Goal: Task Accomplishment & Management: Manage account settings

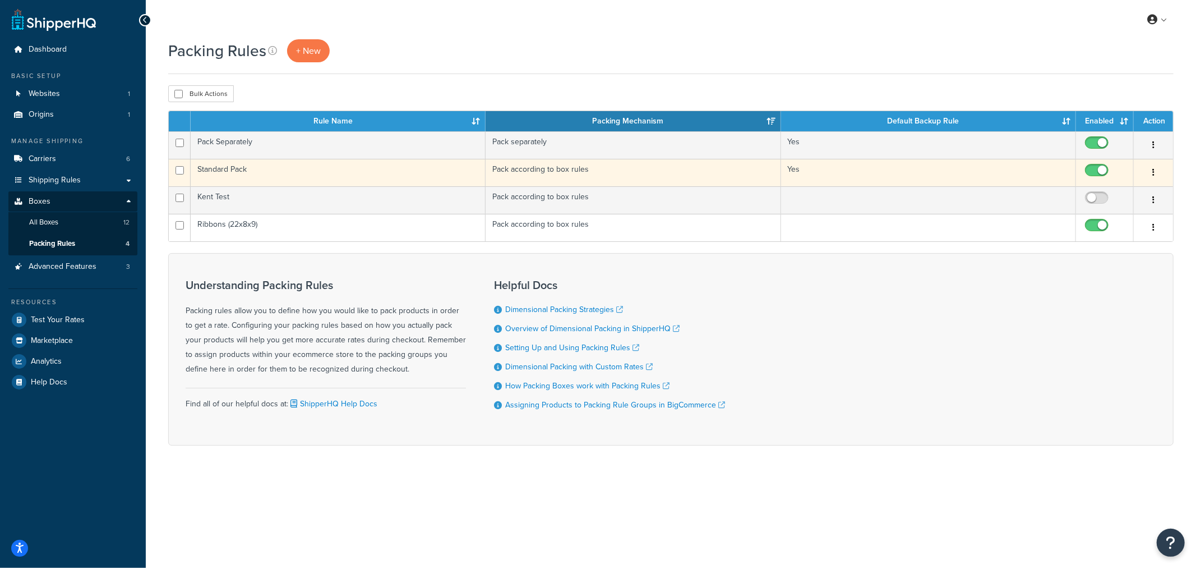
click at [256, 176] on td "Standard Pack" at bounding box center [338, 172] width 295 height 27
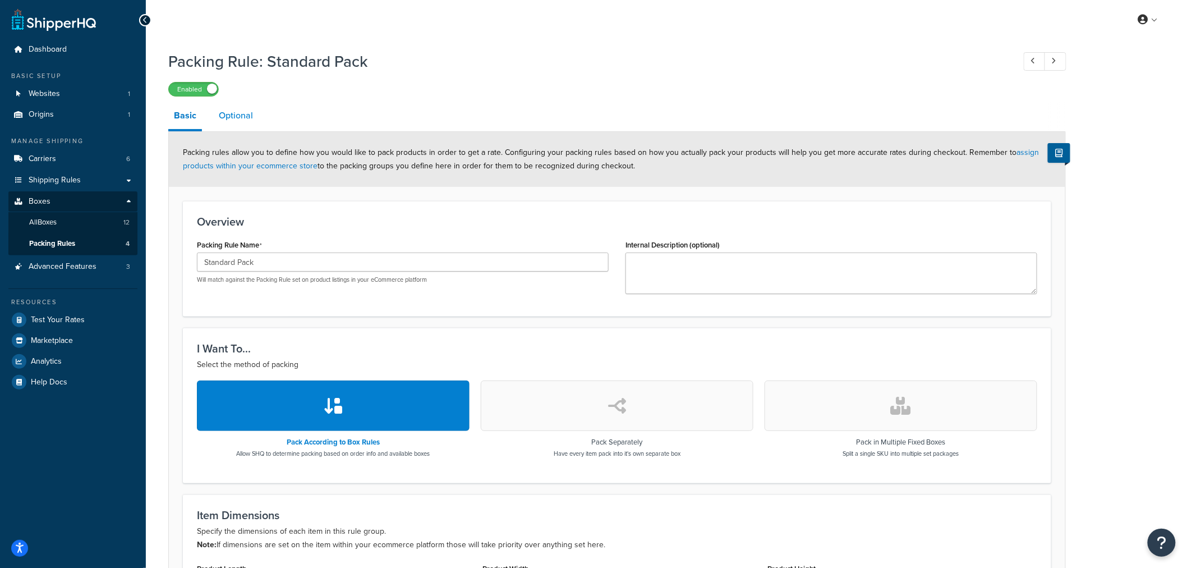
click at [234, 119] on link "Optional" at bounding box center [235, 115] width 45 height 27
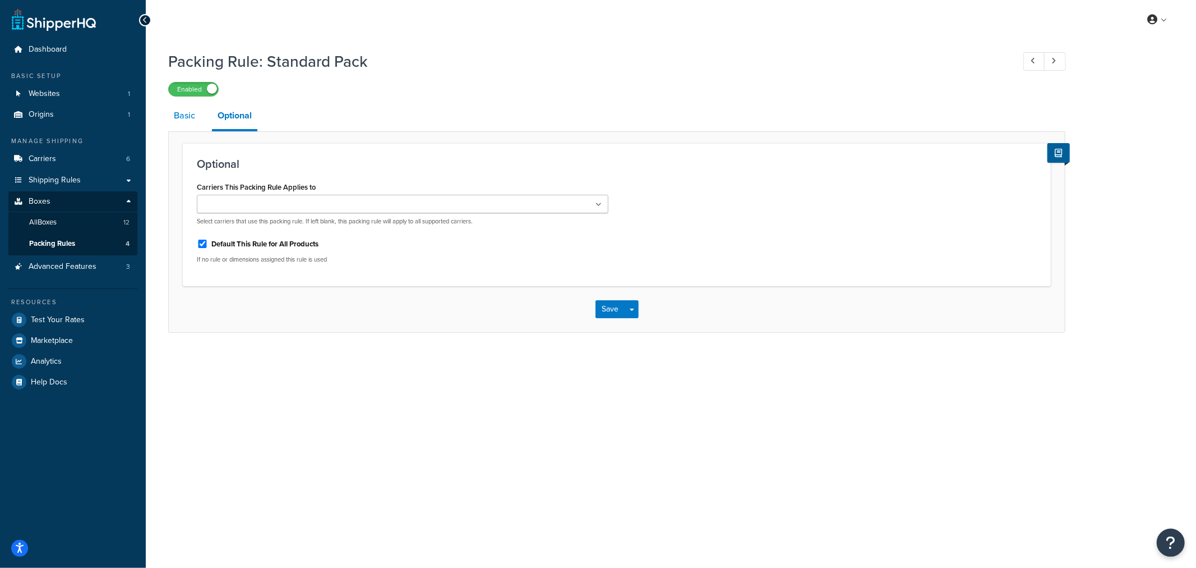
click at [193, 118] on link "Basic" at bounding box center [184, 115] width 33 height 27
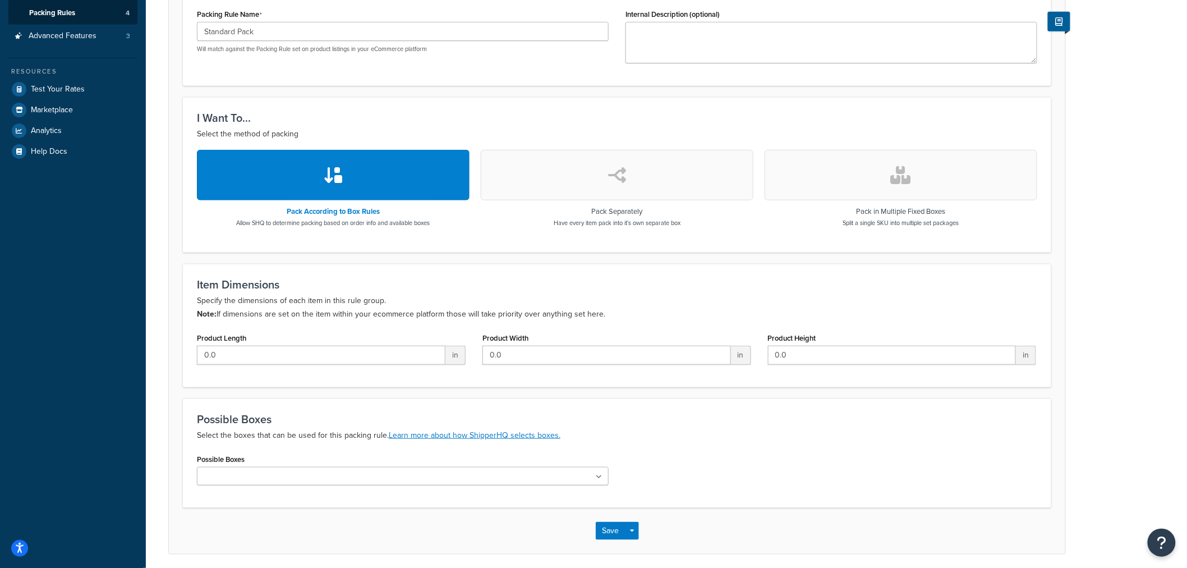
scroll to position [274, 0]
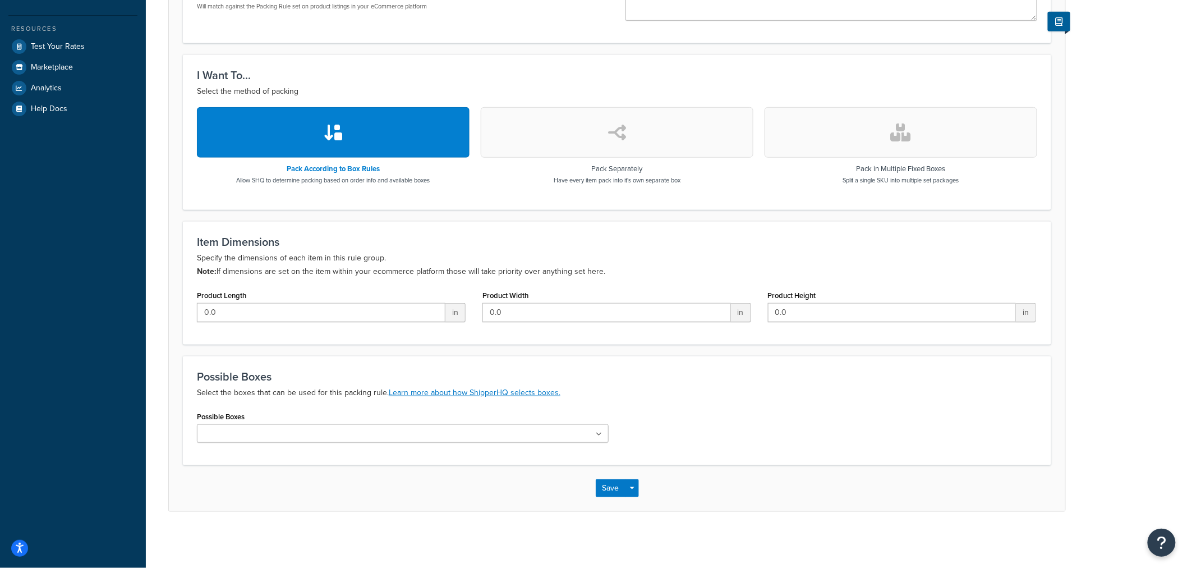
click at [357, 434] on ul at bounding box center [403, 433] width 412 height 19
click at [757, 412] on div "Possible Boxes Virtual (22x8x9) Standard Pallet (48x40x72) Non-Stacked (255048 …" at bounding box center [616, 429] width 857 height 43
click at [395, 432] on ul at bounding box center [403, 433] width 412 height 19
click at [164, 400] on div "Packing Rule: Standard Pack Enabled Basic Optional Packing rules allow you to d…" at bounding box center [666, 156] width 1041 height 768
